Goal: Information Seeking & Learning: Find specific fact

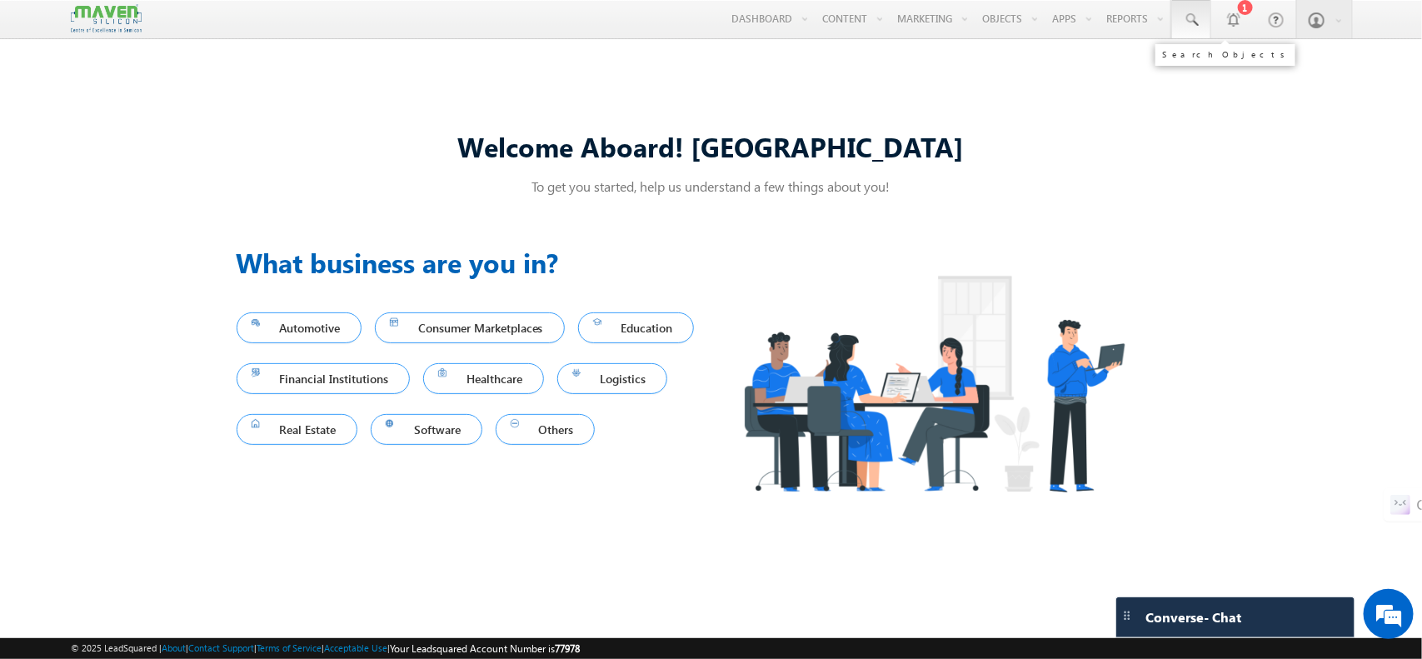
click at [1198, 14] on link at bounding box center [1191, 19] width 40 height 38
paste input "91482 48817"
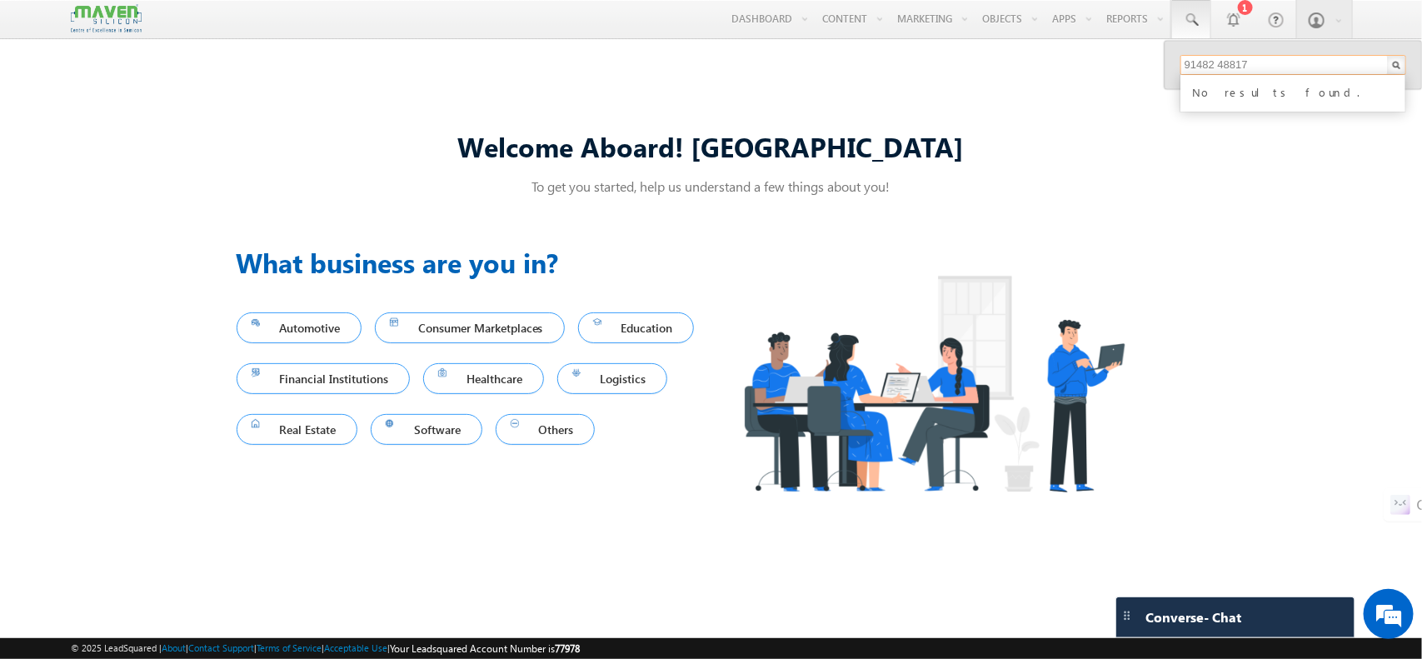
click at [1218, 67] on input "91482 48817" at bounding box center [1293, 65] width 226 height 20
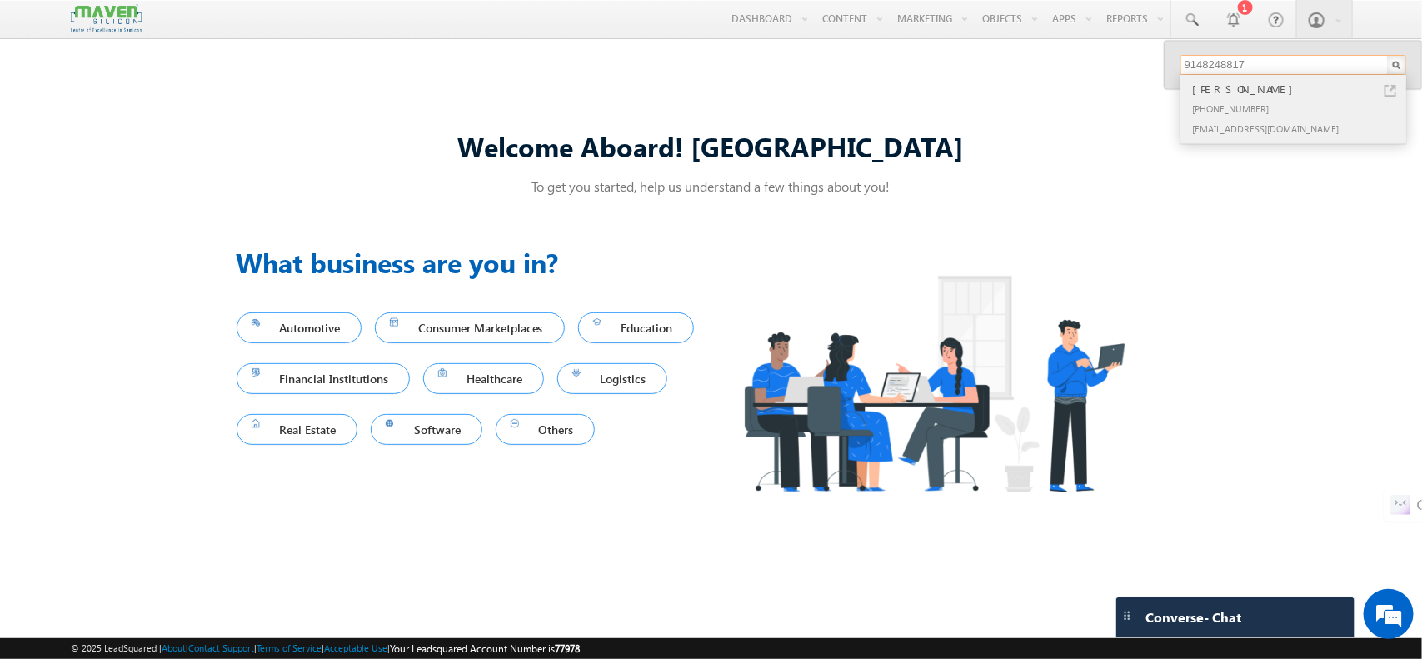
type input "9148248817"
click at [1217, 94] on div "[PERSON_NAME]" at bounding box center [1300, 89] width 223 height 18
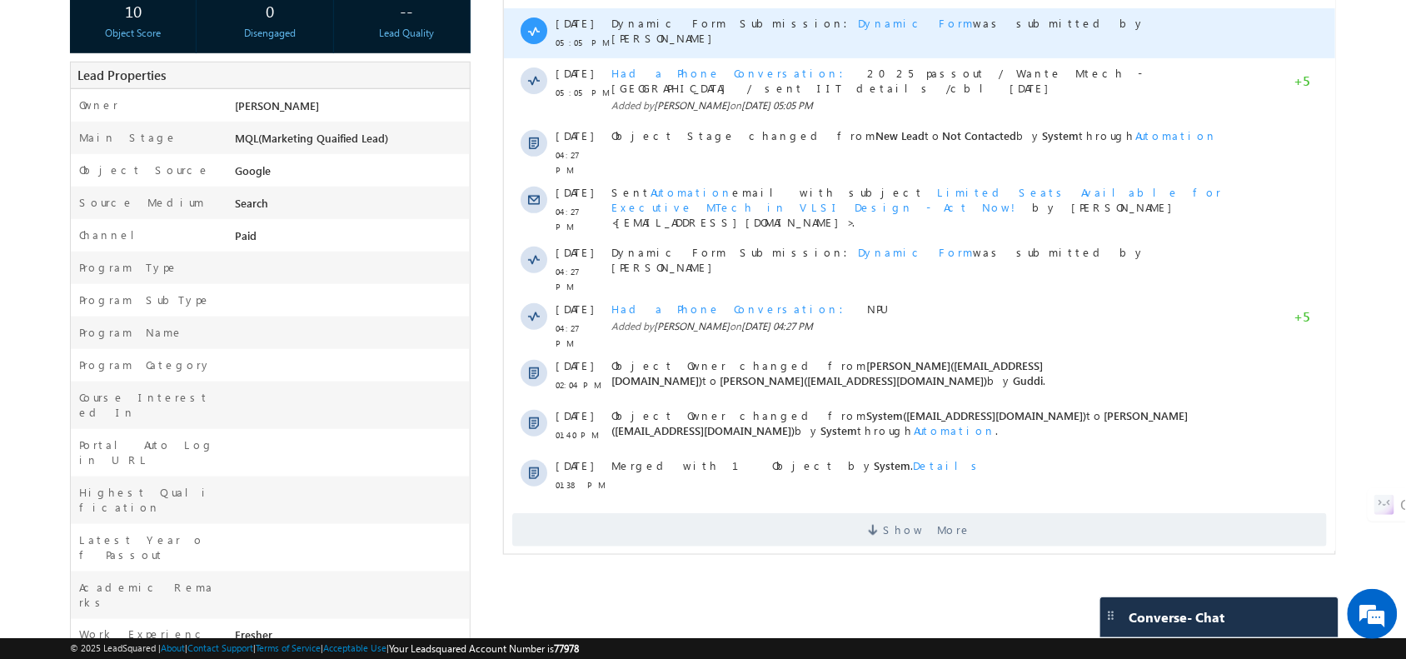
scroll to position [316, 0]
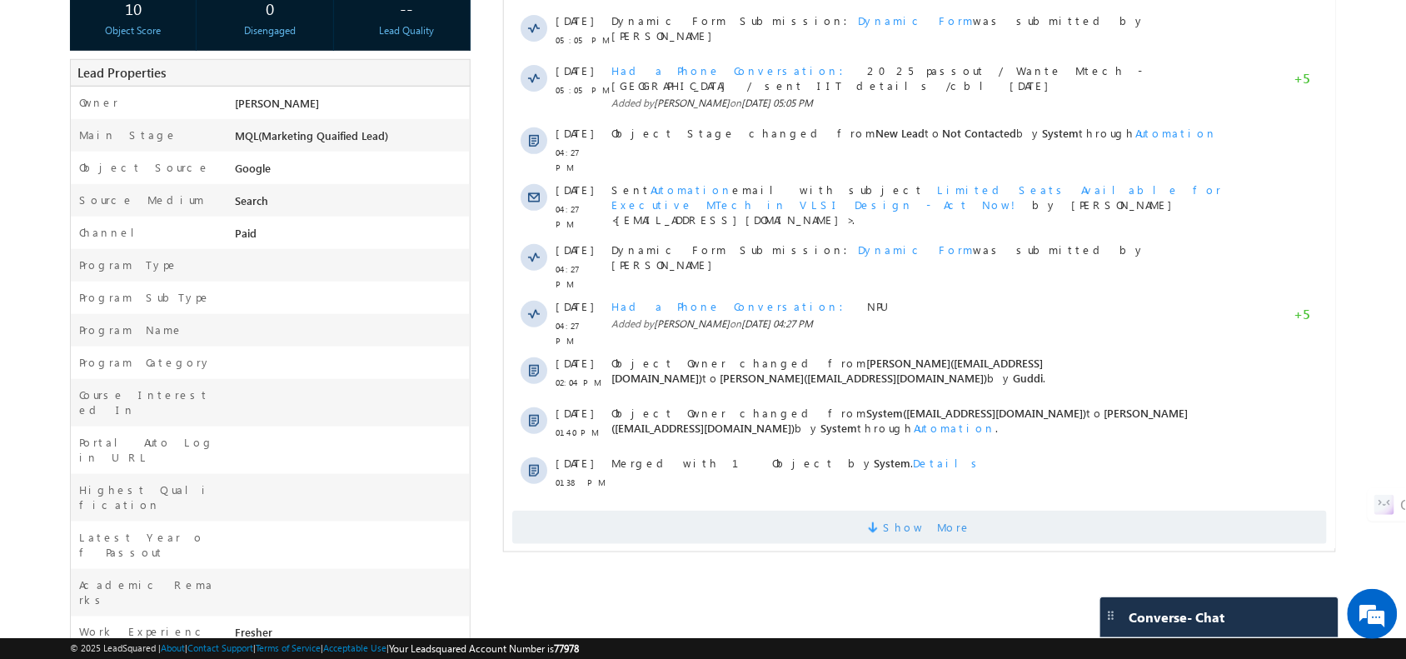
click at [790, 511] on span "Show More" at bounding box center [918, 527] width 815 height 33
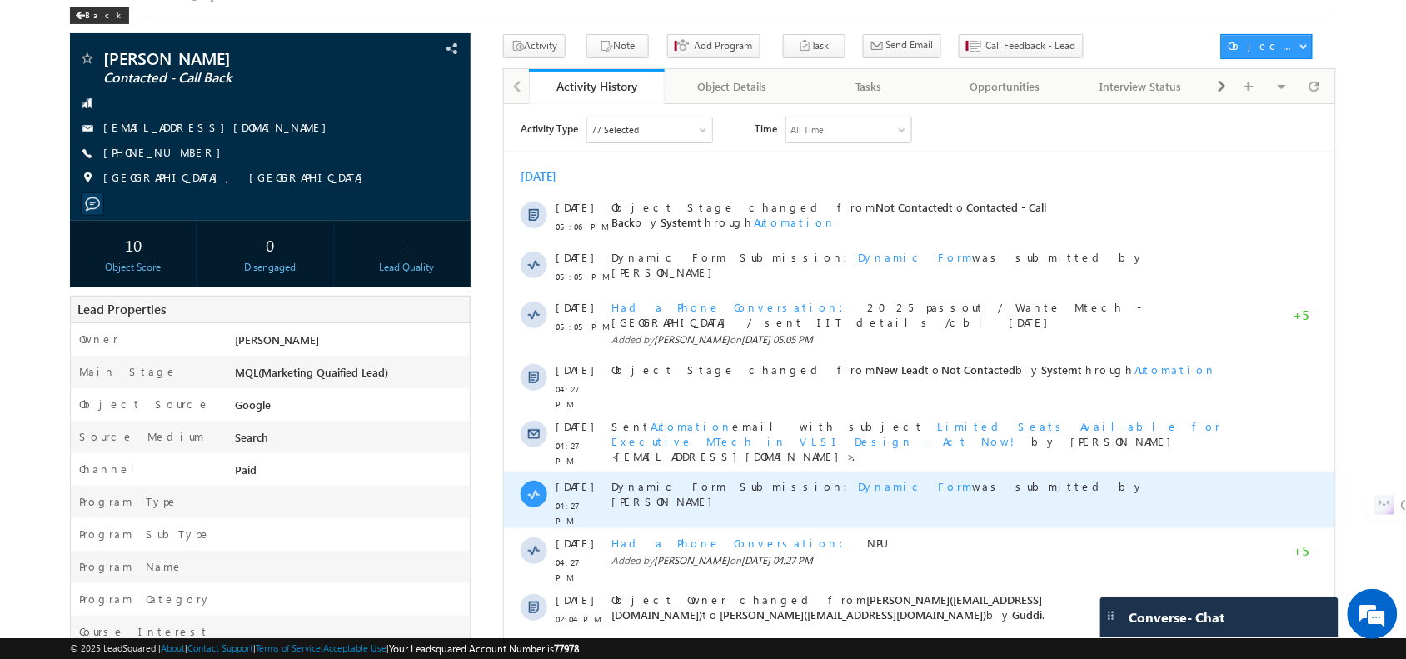
scroll to position [0, 0]
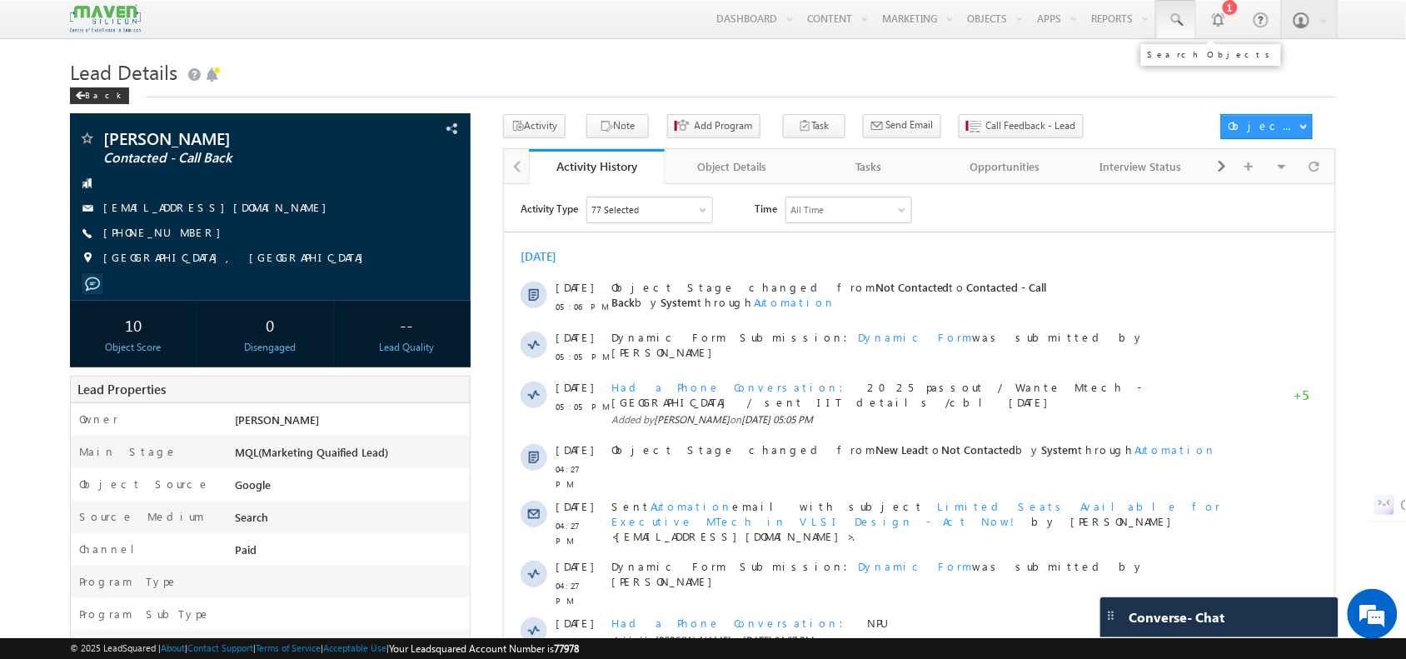
click at [1191, 19] on link at bounding box center [1176, 19] width 40 height 38
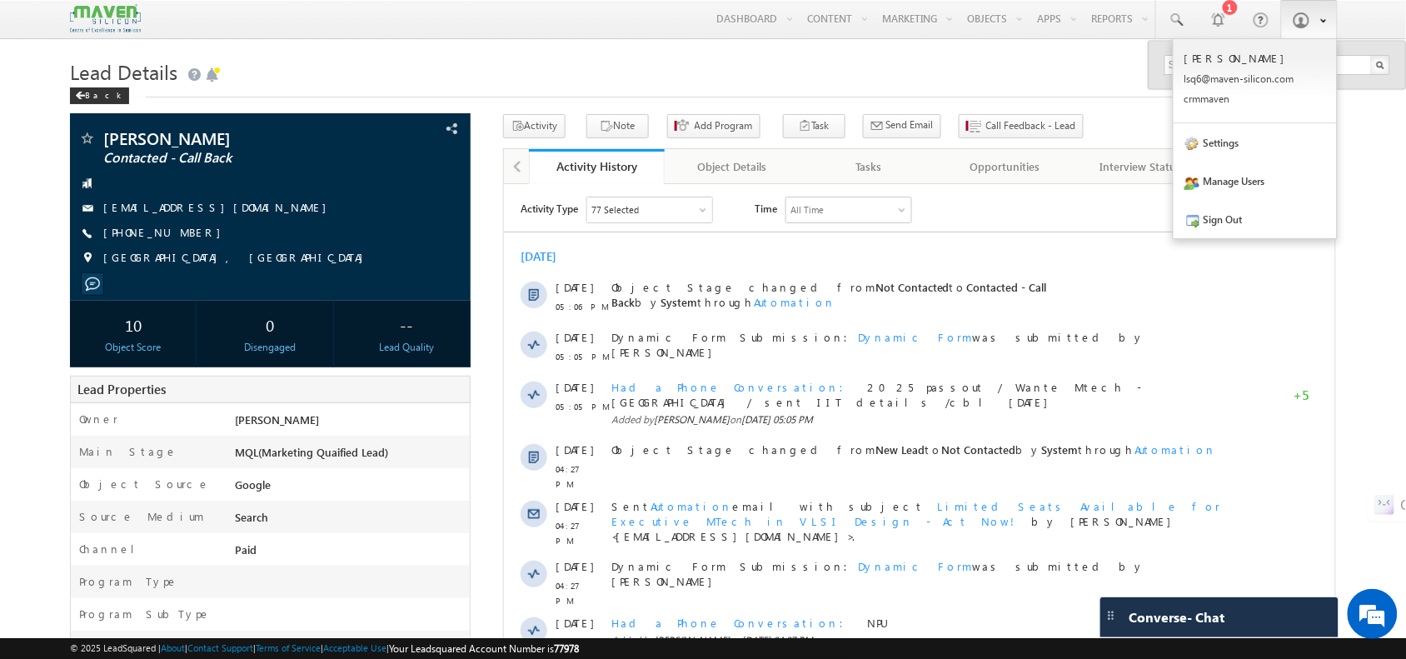
click at [1318, 32] on link at bounding box center [1309, 19] width 57 height 38
click at [575, 77] on h1 "Lead Details" at bounding box center [702, 70] width 1265 height 32
